Goal: Information Seeking & Learning: Check status

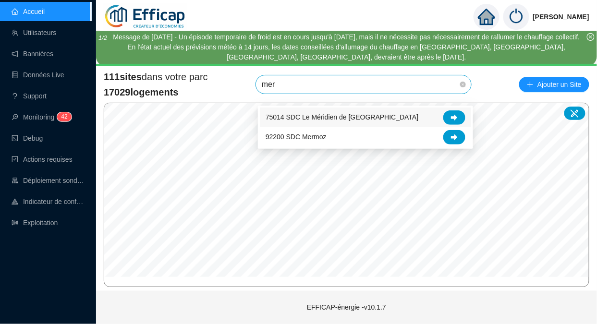
type input "meri"
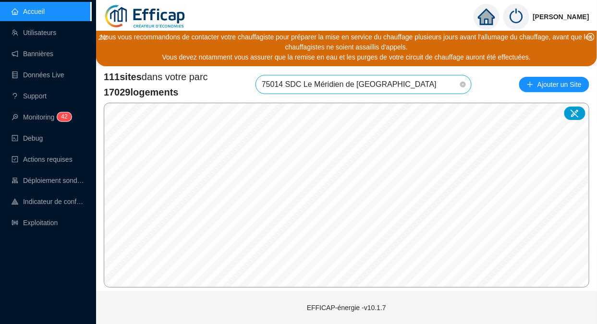
click at [391, 89] on span "75014 SDC Le Méridien de [GEOGRAPHIC_DATA]" at bounding box center [364, 84] width 204 height 18
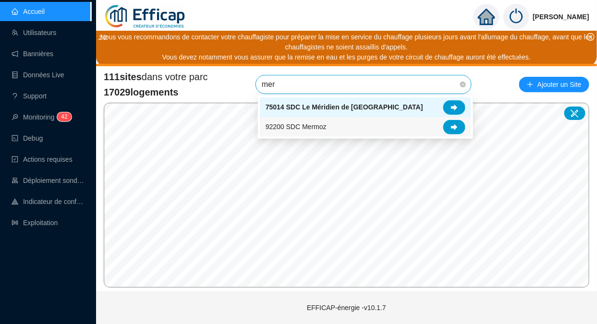
type input "meri"
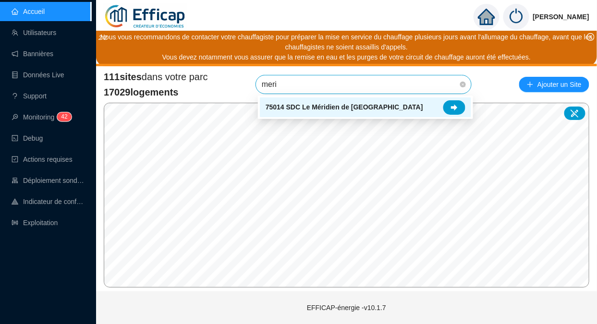
click at [458, 104] on div at bounding box center [454, 107] width 22 height 14
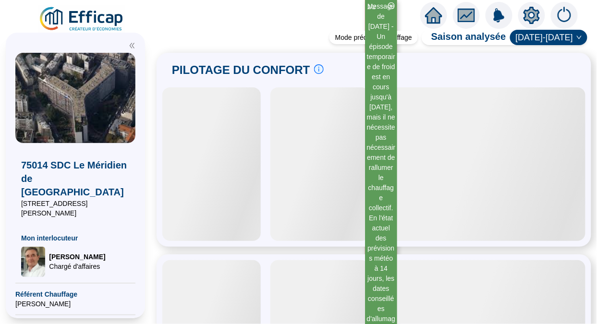
click at [391, 6] on icon "close-circle" at bounding box center [391, 5] width 7 height 7
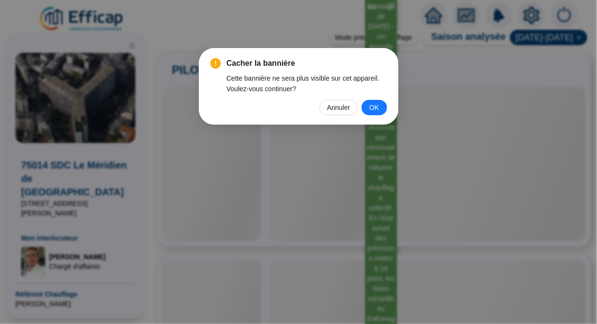
click at [376, 107] on span "OK" at bounding box center [374, 107] width 10 height 11
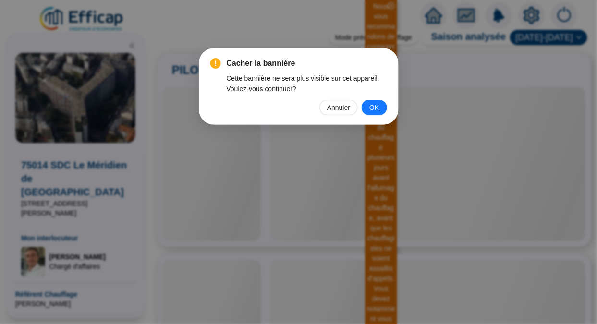
click at [376, 107] on div "Cacher la bannière Cette bannière ne sera plus visible sur cet appareil. Voulez…" at bounding box center [298, 162] width 597 height 324
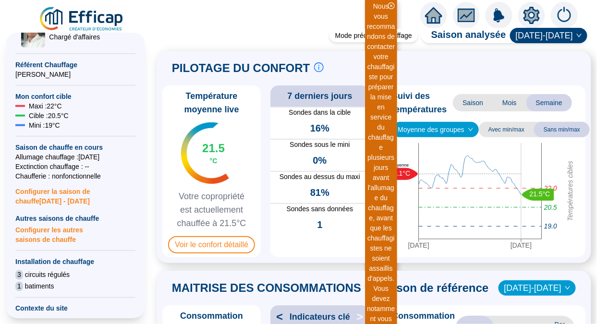
scroll to position [230, 0]
click at [510, 107] on span "Mois" at bounding box center [510, 102] width 34 height 17
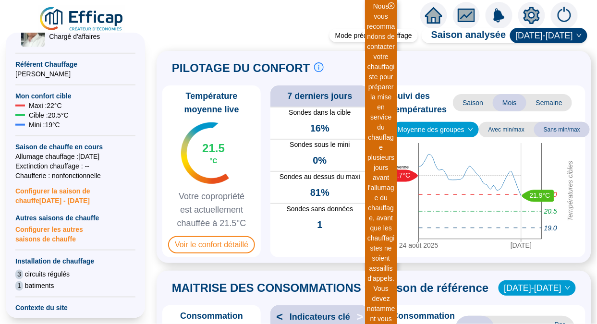
click at [467, 101] on span "Saison" at bounding box center [473, 102] width 40 height 17
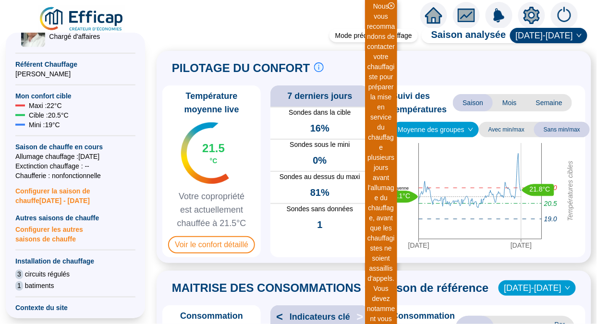
click at [206, 243] on span "Voir le confort détaillé" at bounding box center [211, 244] width 87 height 17
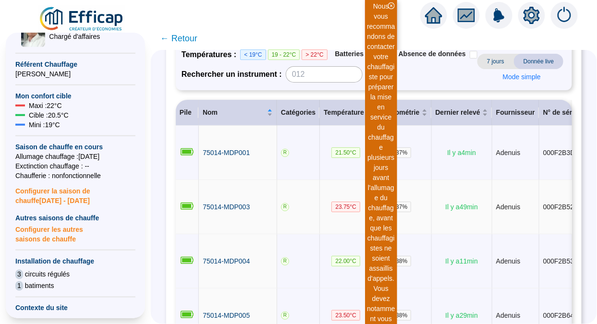
scroll to position [102, 0]
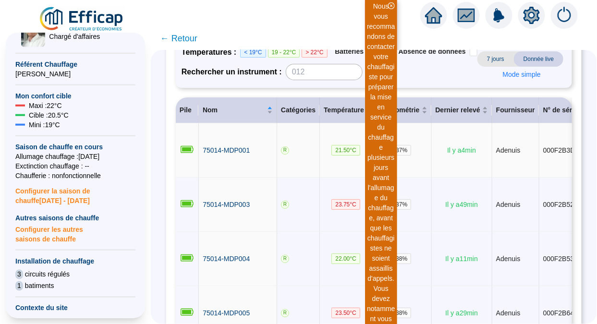
click at [213, 154] on span "75014-MDP001" at bounding box center [226, 150] width 47 height 8
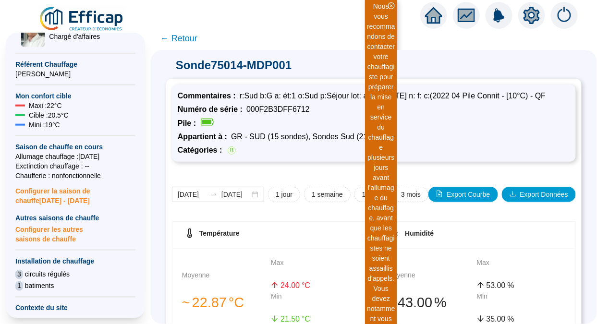
click at [393, 6] on icon "close-circle" at bounding box center [391, 5] width 7 height 7
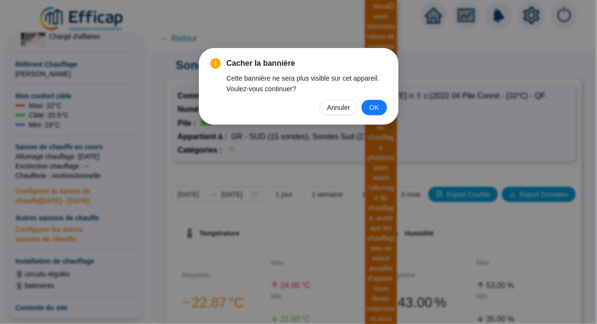
click at [373, 108] on span "OK" at bounding box center [374, 107] width 10 height 11
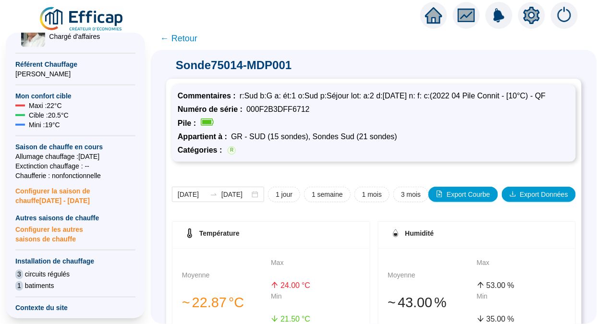
click at [188, 34] on span "← Retour" at bounding box center [178, 38] width 37 height 13
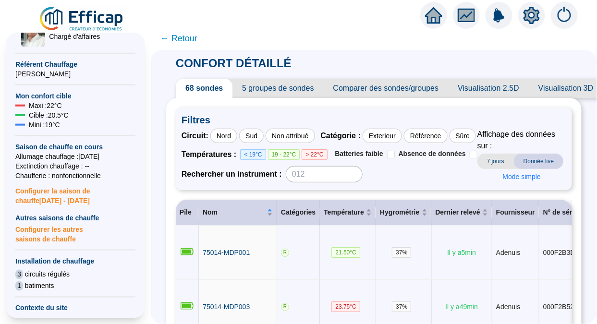
click at [186, 41] on span "← Retour" at bounding box center [178, 38] width 37 height 13
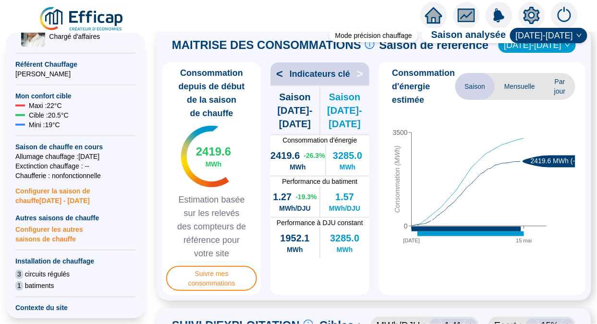
scroll to position [244, 0]
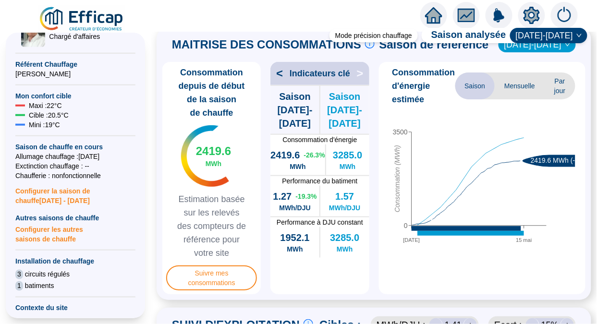
click at [507, 99] on span "Mensuelle" at bounding box center [520, 86] width 50 height 27
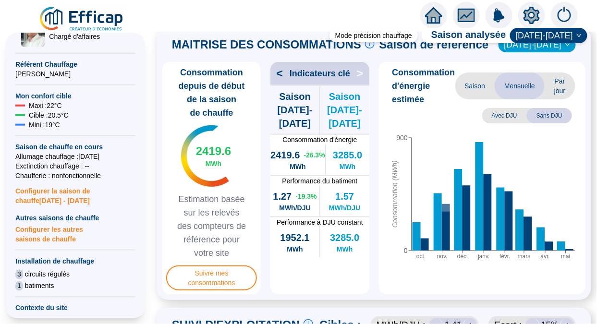
click at [552, 89] on span "Par jour" at bounding box center [560, 86] width 30 height 27
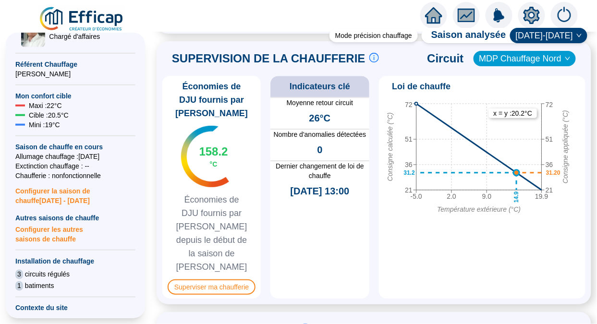
scroll to position [741, 0]
click at [212, 279] on span "Superviser ma chaufferie" at bounding box center [212, 286] width 88 height 15
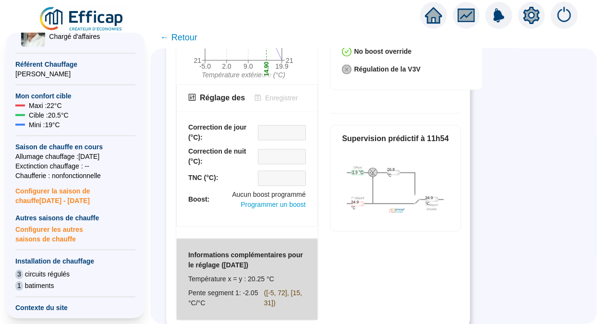
scroll to position [403, 0]
click at [192, 39] on span "← Retour" at bounding box center [178, 37] width 37 height 13
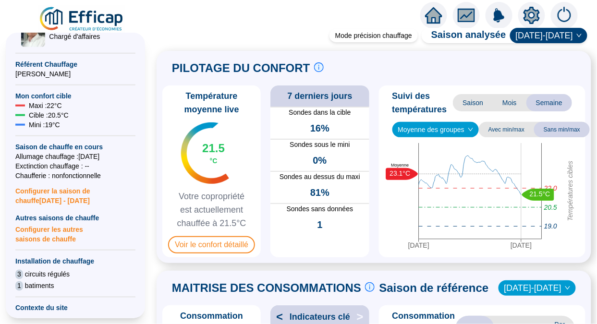
click at [77, 17] on img at bounding box center [81, 19] width 87 height 27
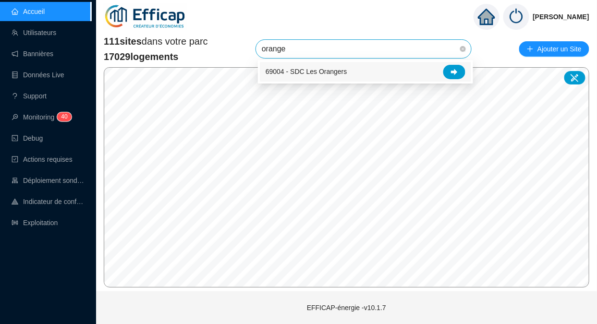
type input "oranger"
click at [454, 69] on icon at bounding box center [454, 72] width 7 height 7
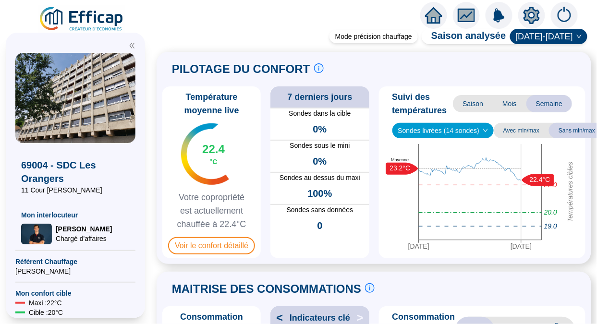
click at [204, 255] on span "Voir le confort détaillé" at bounding box center [211, 245] width 87 height 17
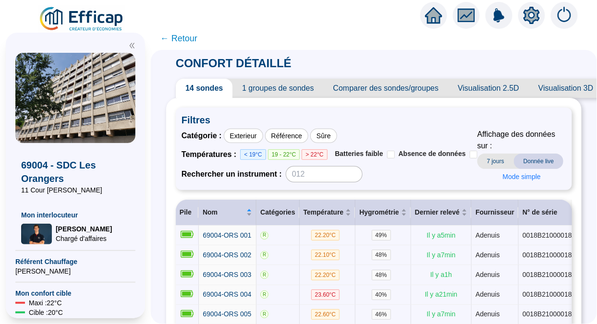
click at [474, 86] on span "Visualisation 2.5D" at bounding box center [488, 88] width 81 height 19
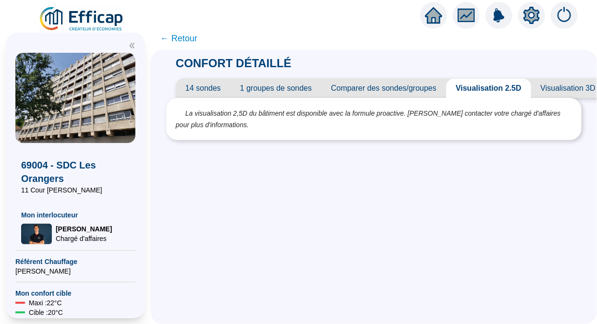
click at [574, 84] on span "Visualisation 3D" at bounding box center [568, 88] width 74 height 19
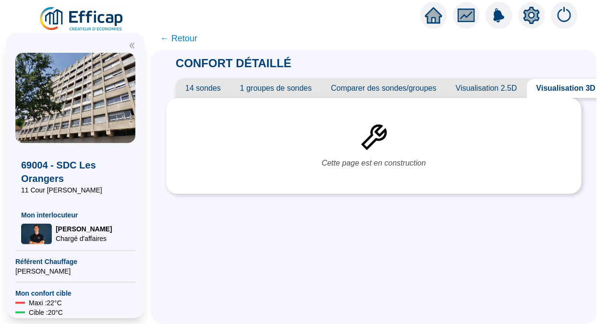
click at [488, 83] on span "Visualisation 2.5D" at bounding box center [486, 88] width 81 height 19
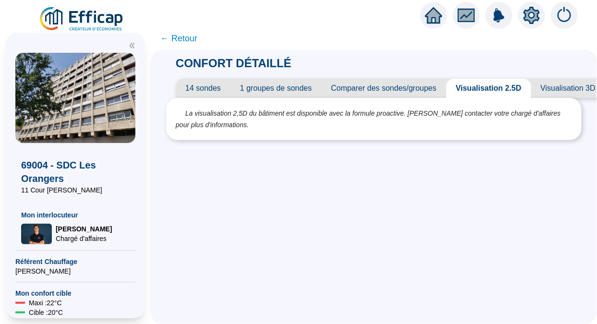
click at [488, 83] on span "Visualisation 2.5D" at bounding box center [488, 88] width 85 height 19
click at [181, 36] on span "← Retour" at bounding box center [178, 38] width 37 height 13
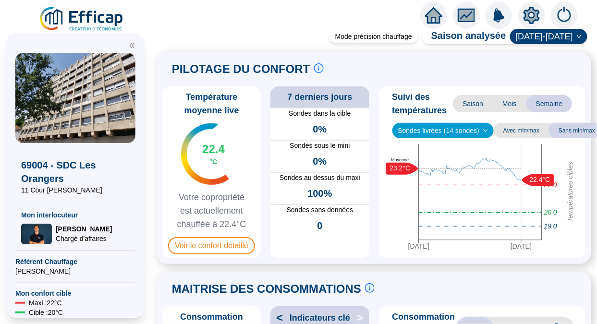
click at [477, 255] on div "[DATE] [DATE] Températures cibles 20.0 22.0 19.0 22.4°C 23.2°C Moyenne [DATE] 1…" at bounding box center [482, 199] width 199 height 110
click at [477, 258] on div "Suivi des températures Saison Mois Semaine Sondes livrées (14 sondes) Avec min/…" at bounding box center [482, 172] width 207 height 172
click at [63, 4] on div at bounding box center [298, 13] width 597 height 27
click at [75, 21] on img at bounding box center [81, 19] width 87 height 27
